Goal: Transaction & Acquisition: Download file/media

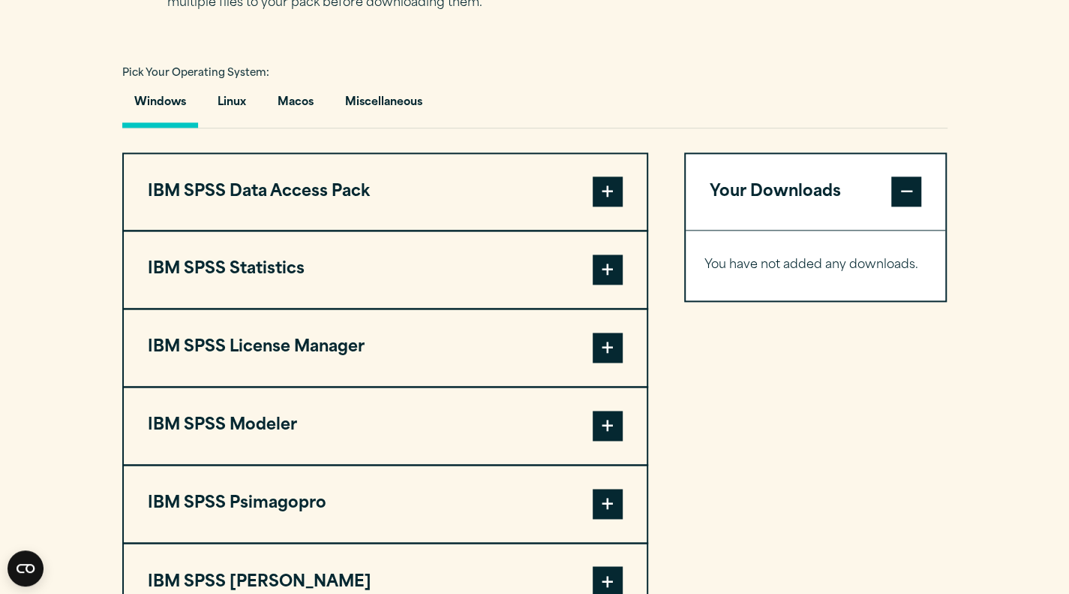
scroll to position [1047, 0]
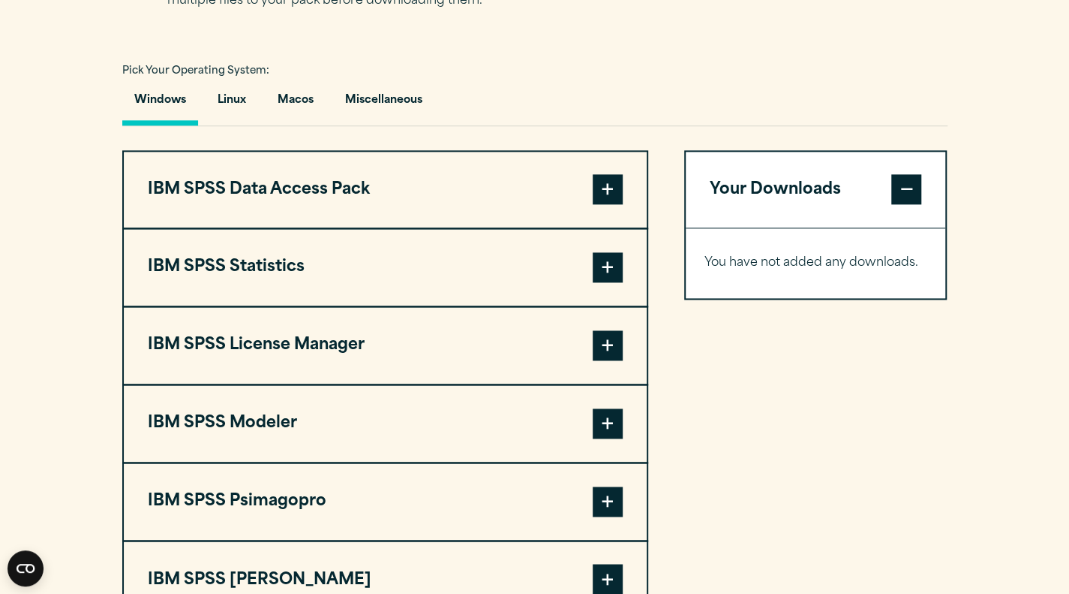
click at [605, 282] on span at bounding box center [608, 267] width 30 height 30
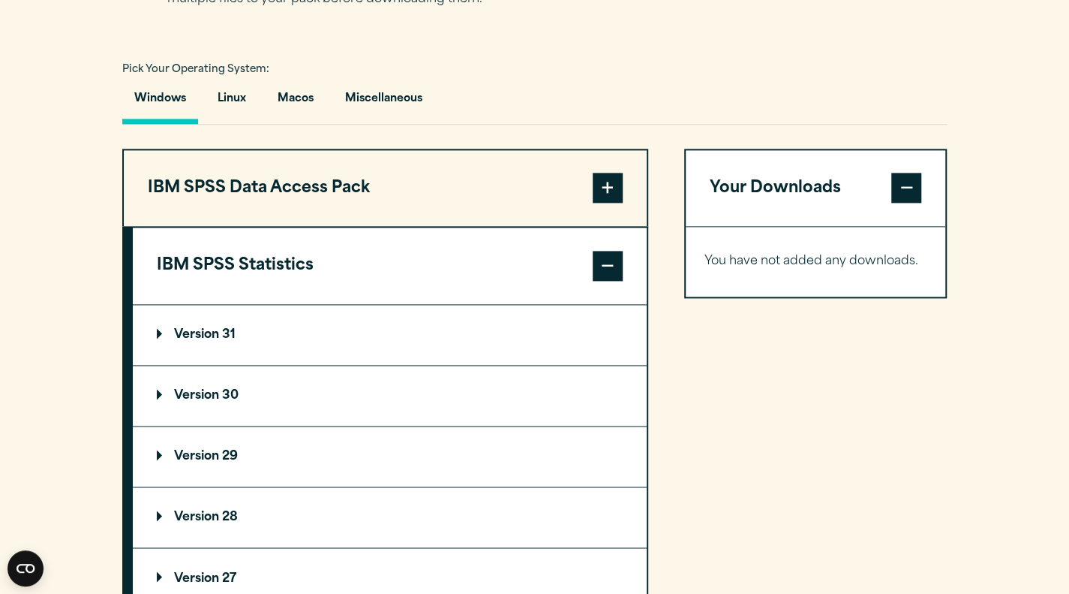
scroll to position [1049, 0]
click at [511, 364] on summary "Version 31" at bounding box center [390, 334] width 514 height 60
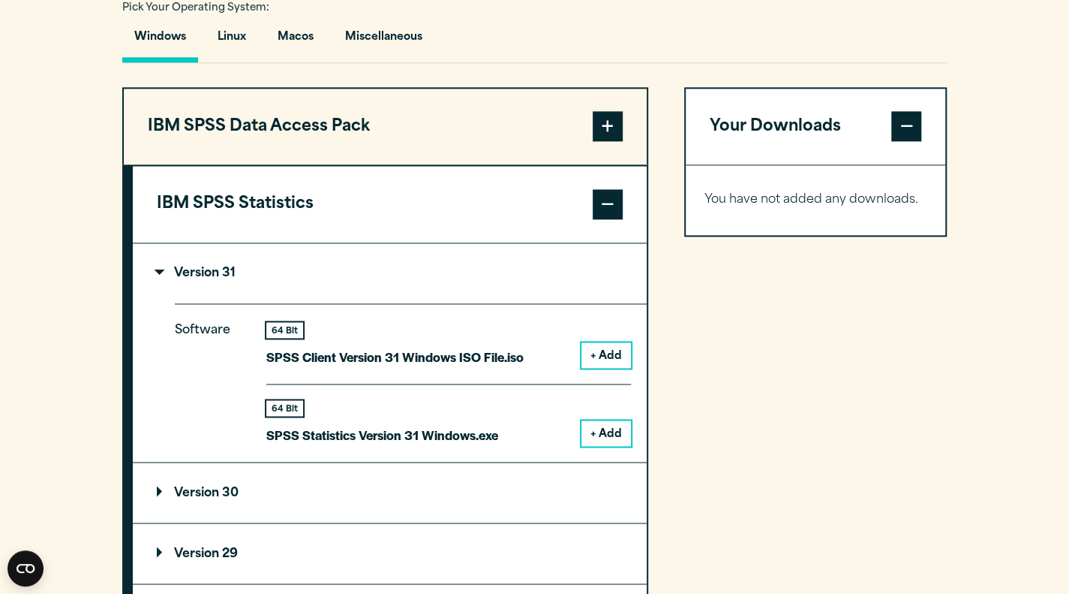
scroll to position [1111, 0]
click at [609, 445] on button "+ Add" at bounding box center [607, 432] width 50 height 26
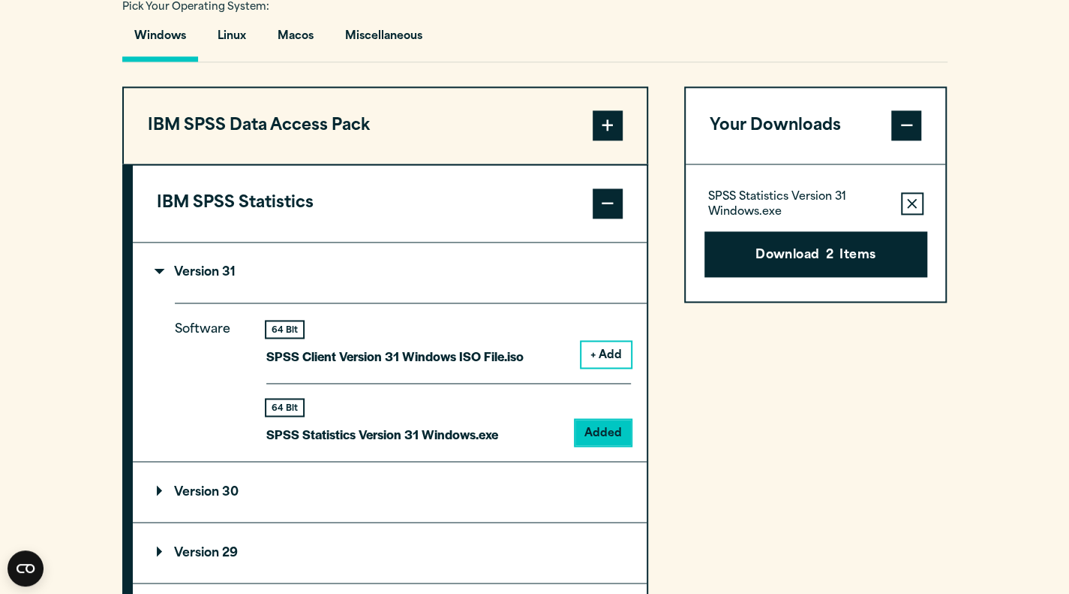
click at [914, 209] on icon "button" at bounding box center [912, 203] width 10 height 11
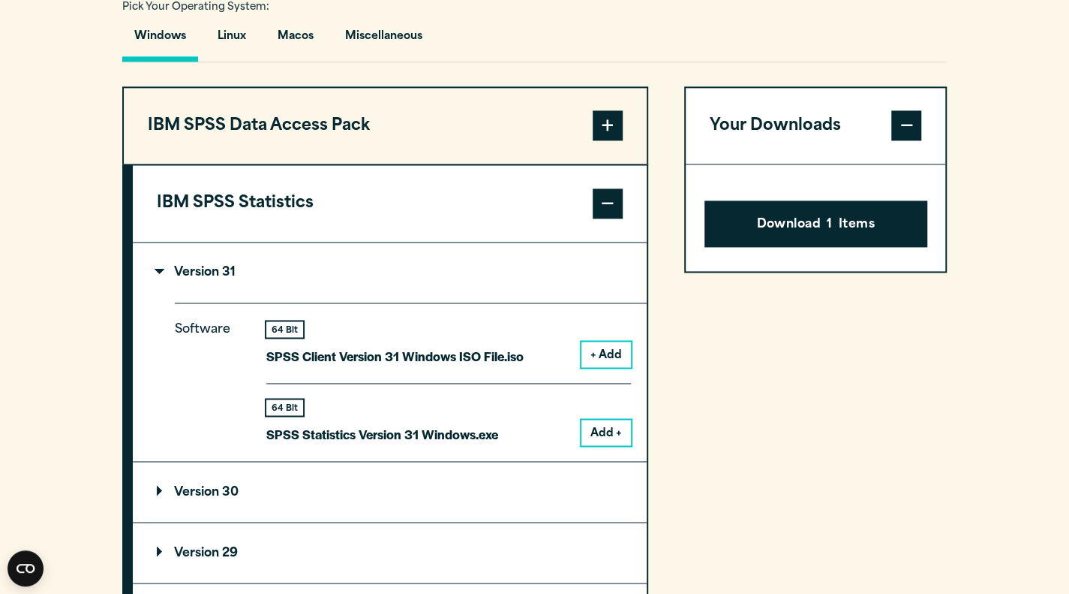
click at [707, 425] on div "Your Downloads Download 1 Items" at bounding box center [815, 582] width 263 height 992
click at [617, 445] on button "Add +" at bounding box center [607, 432] width 50 height 26
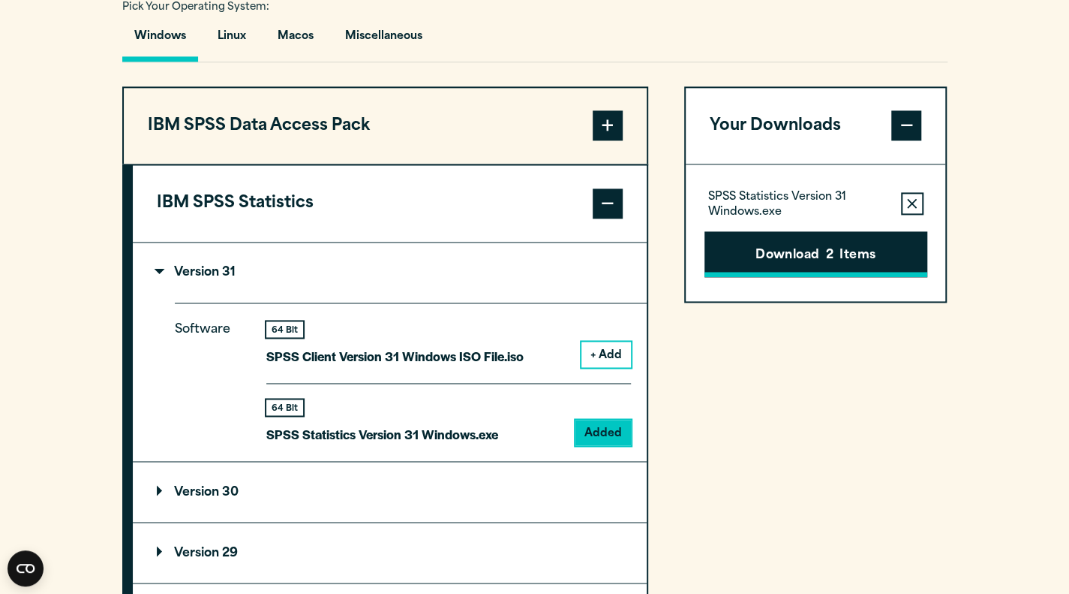
click at [809, 278] on button "Download 2 Items" at bounding box center [816, 254] width 223 height 47
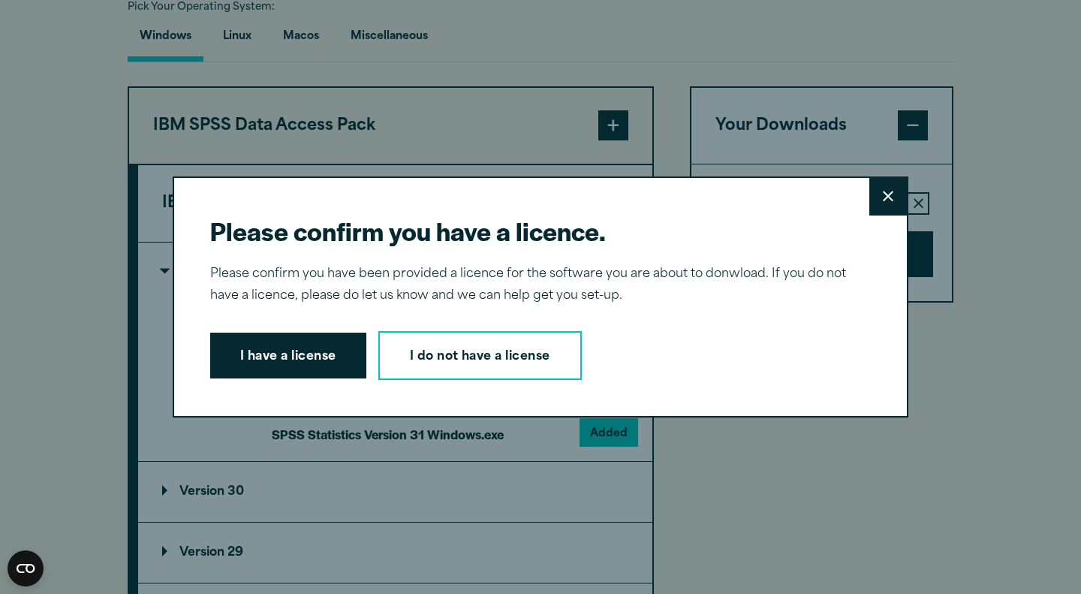
click at [883, 199] on icon at bounding box center [888, 196] width 11 height 11
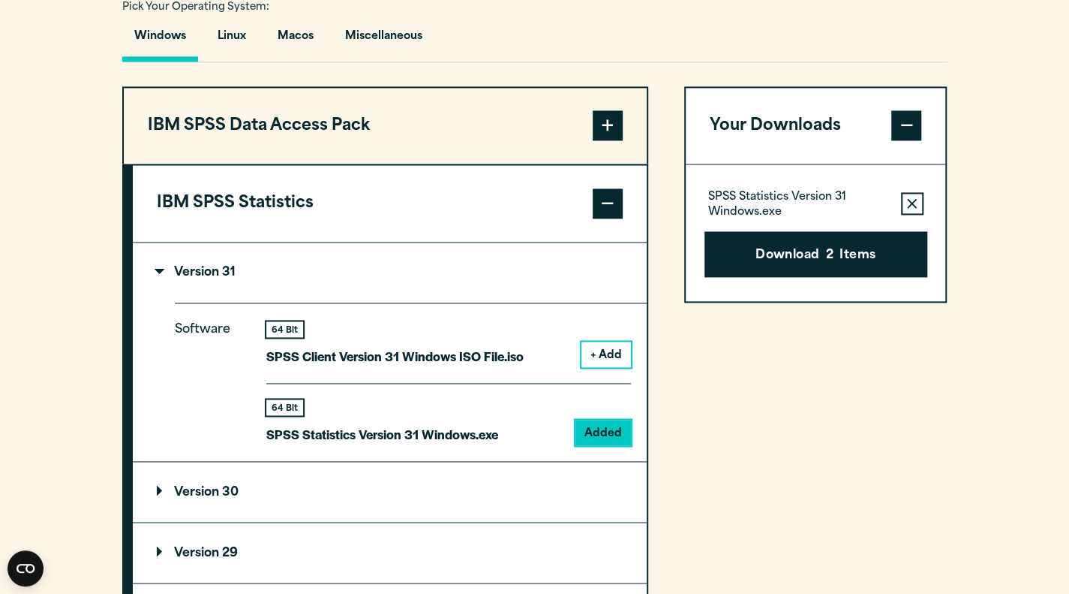
click at [911, 209] on icon "button" at bounding box center [912, 203] width 10 height 11
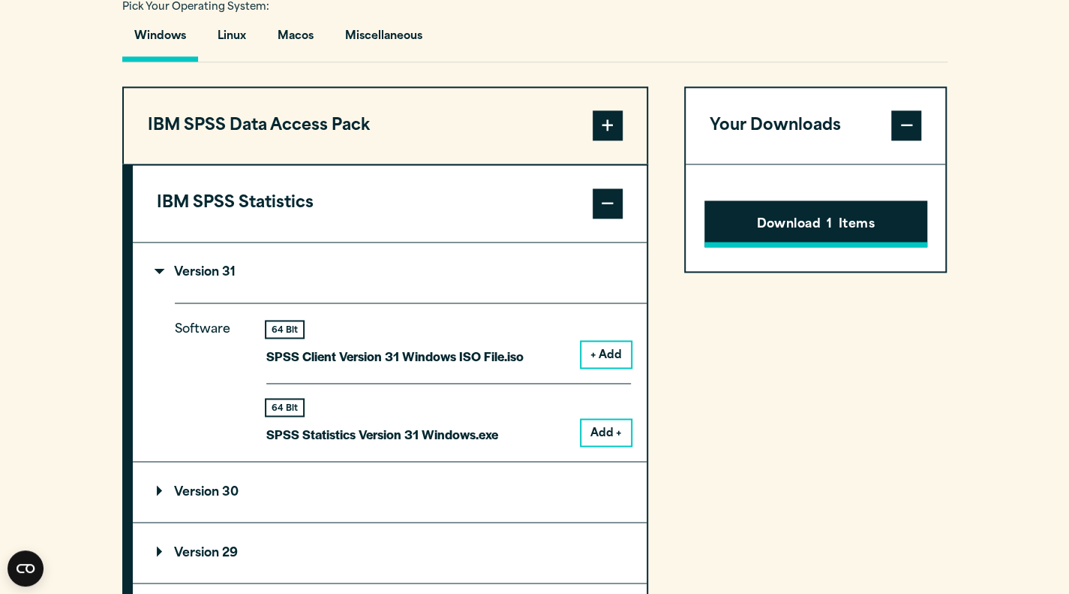
click at [886, 241] on button "Download 1 Items" at bounding box center [816, 223] width 223 height 47
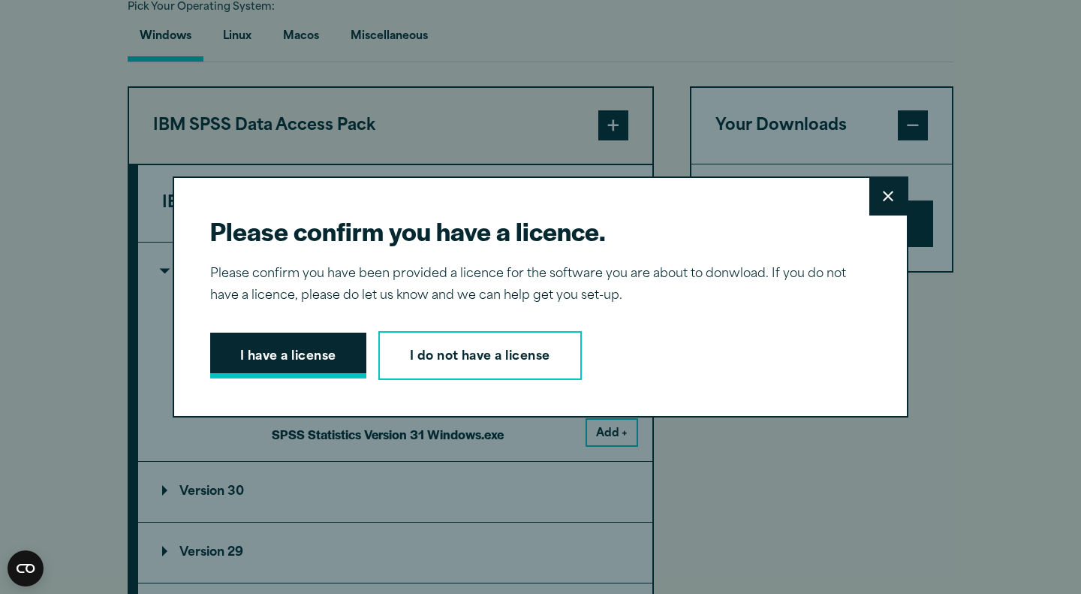
click at [297, 347] on button "I have a license" at bounding box center [288, 355] width 156 height 47
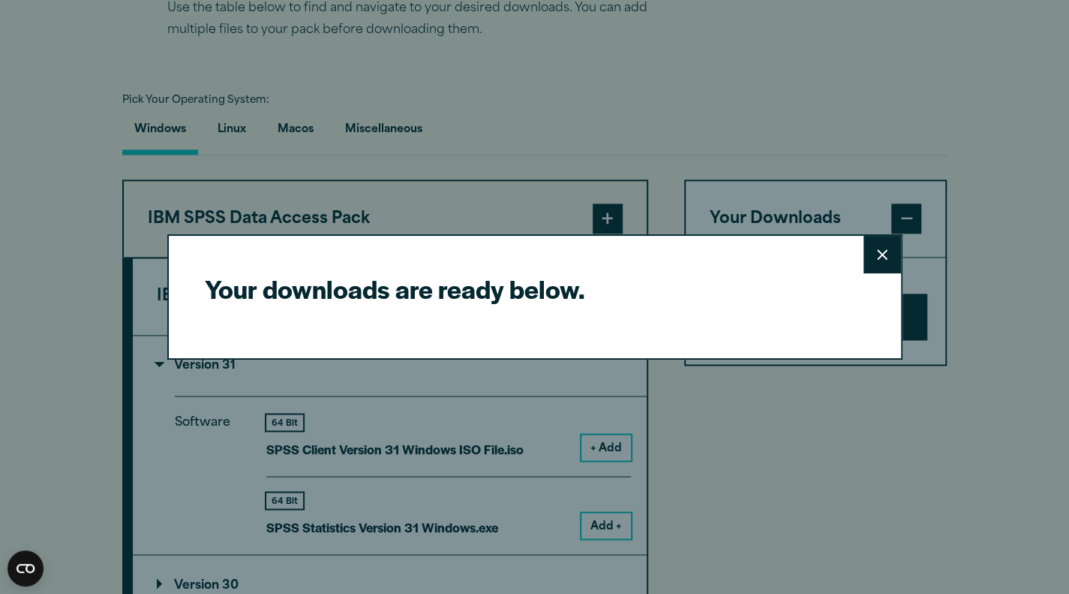
scroll to position [1013, 0]
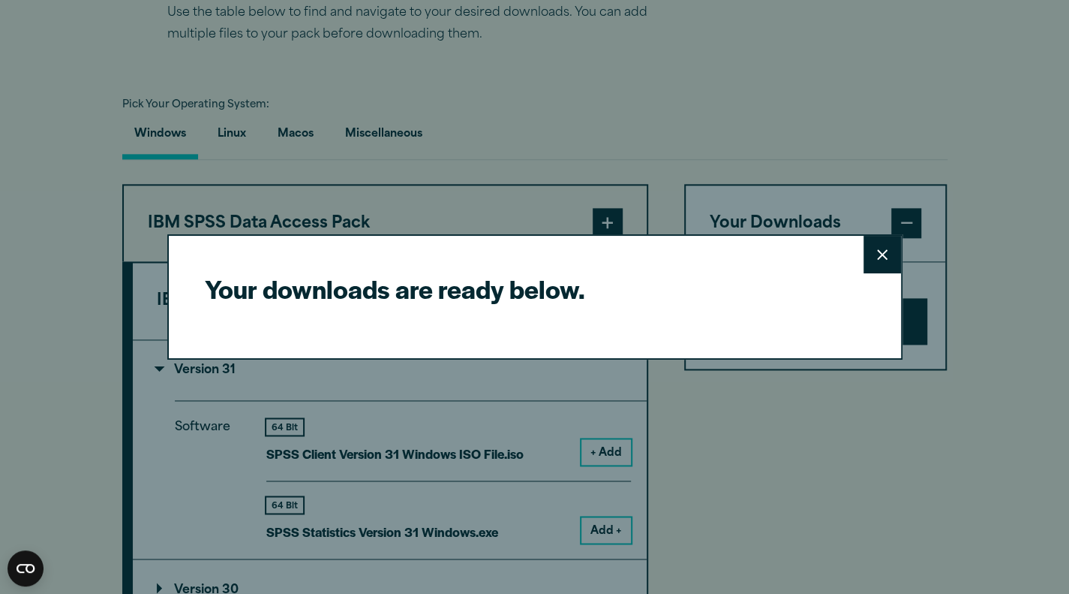
click at [889, 245] on button "Close" at bounding box center [883, 255] width 38 height 38
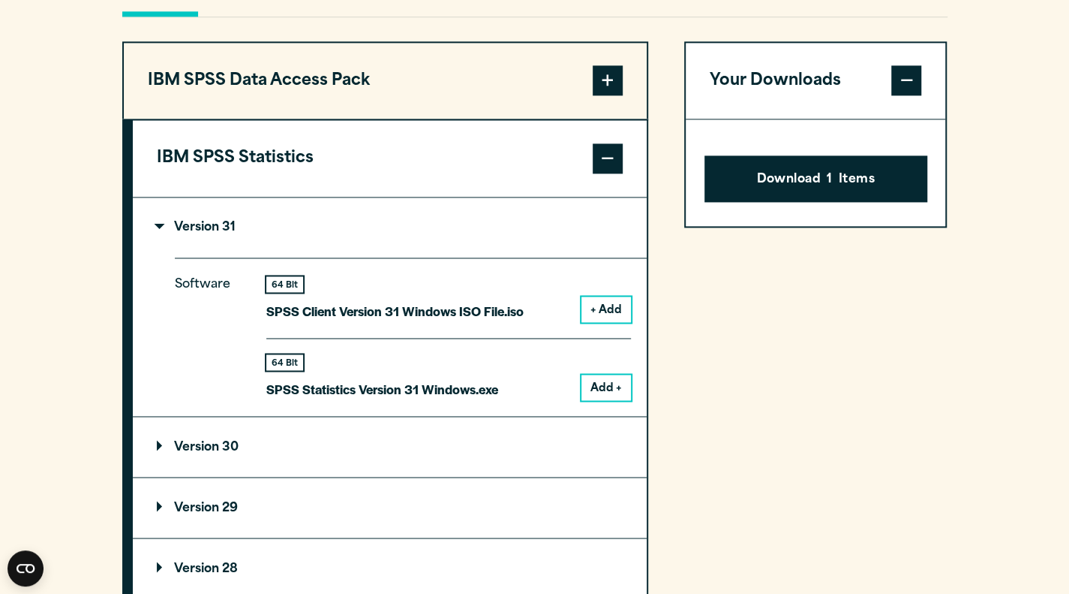
scroll to position [1159, 0]
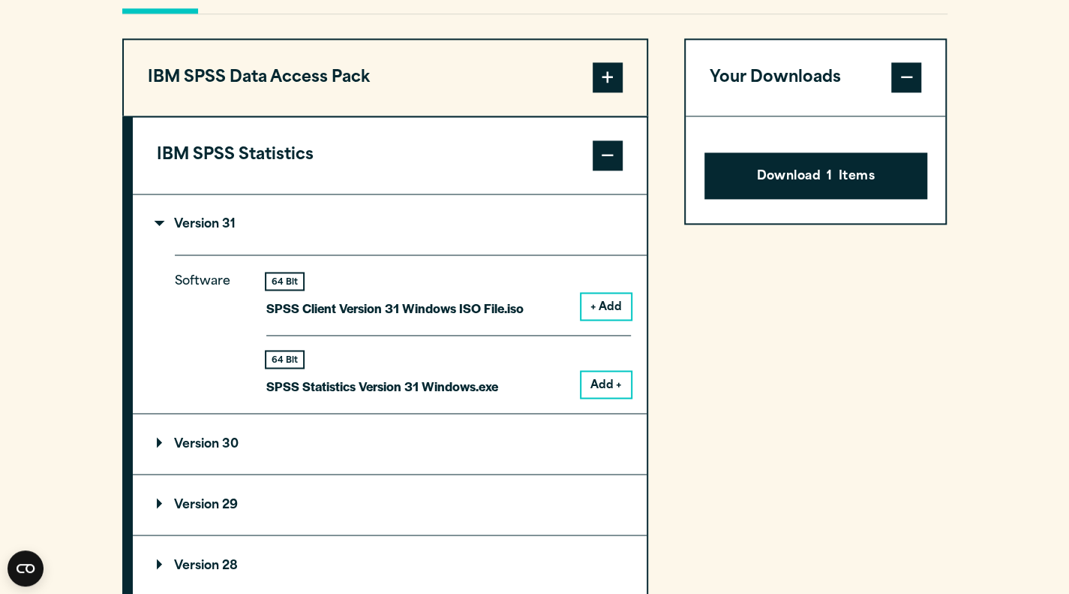
click at [612, 397] on button "Add +" at bounding box center [607, 384] width 50 height 26
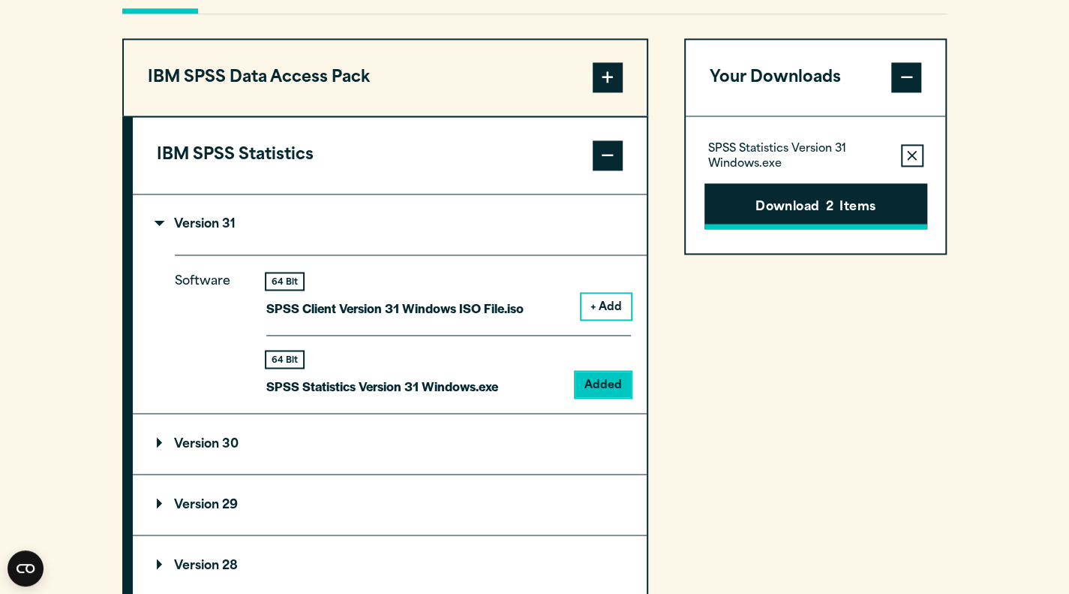
click at [793, 230] on button "Download 2 Items" at bounding box center [816, 206] width 223 height 47
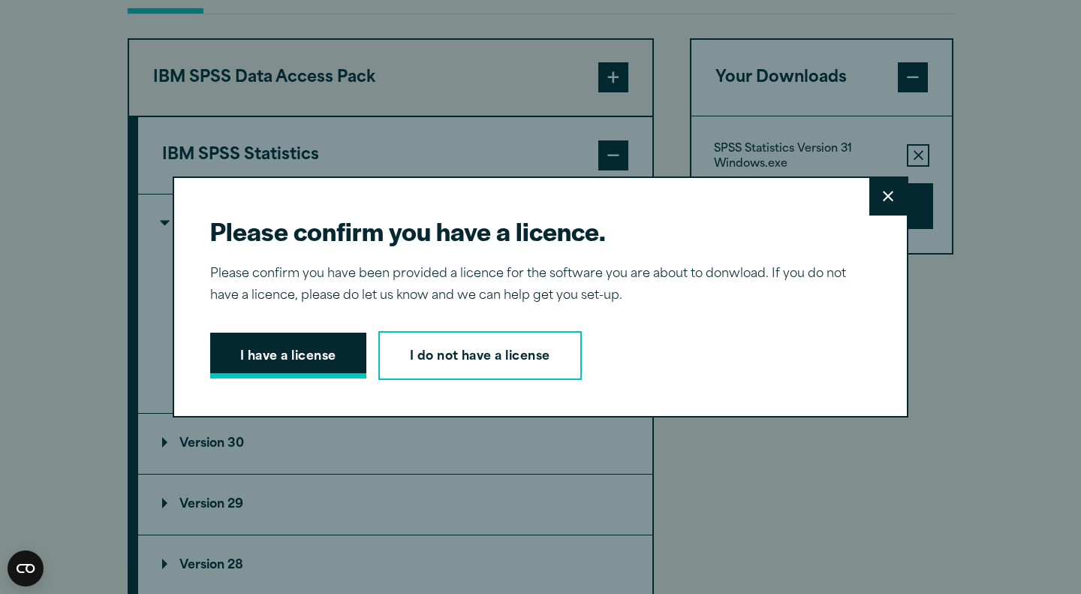
click at [325, 369] on button "I have a license" at bounding box center [288, 355] width 156 height 47
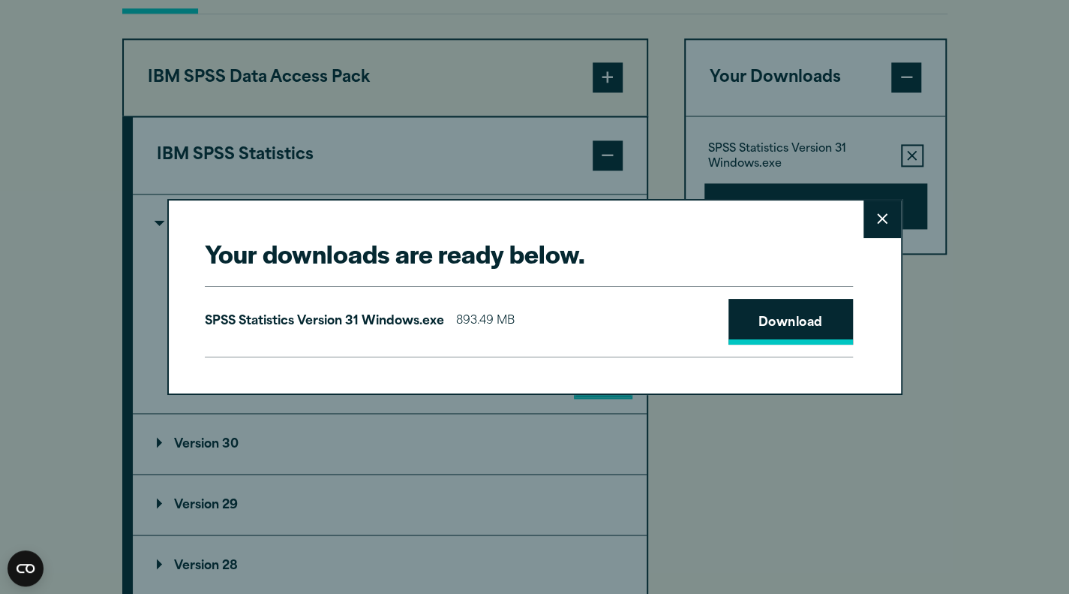
click at [779, 318] on link "Download" at bounding box center [791, 322] width 125 height 47
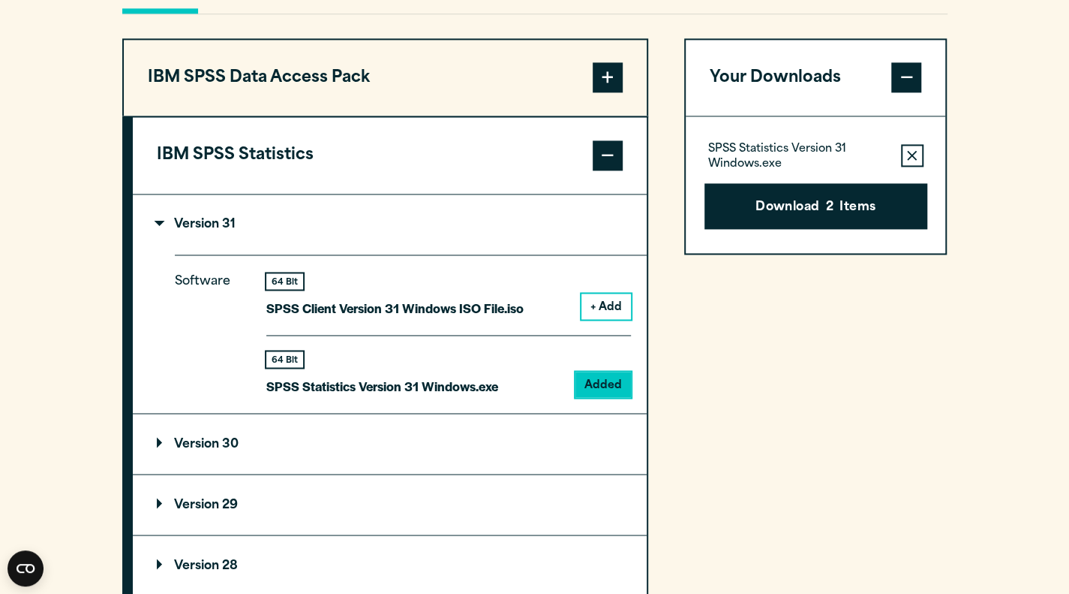
click at [913, 305] on div "Your downloads are ready below. Close SPSS Statistics Version 31 Windows.exe 89…" at bounding box center [534, 297] width 1069 height 594
